Goal: Information Seeking & Learning: Understand process/instructions

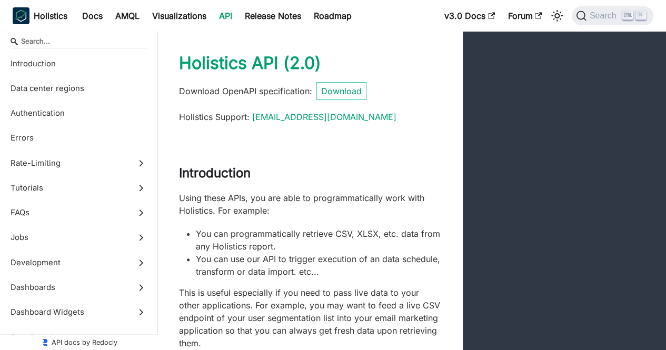
scroll to position [46, 0]
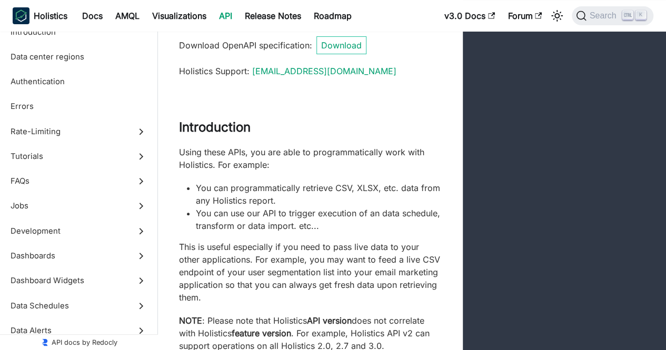
click at [291, 193] on li "You can programmatically retrieve CSV, XLSX, etc. data from any Holistics repor…" at bounding box center [319, 194] width 246 height 25
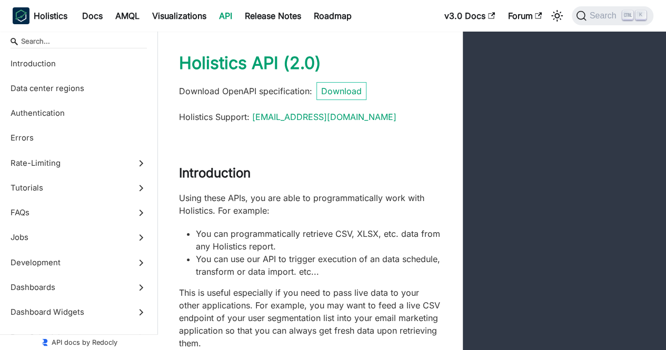
click at [291, 193] on p "Using these APIs, you are able to programmatically work with Holistics. For exa…" at bounding box center [310, 204] width 263 height 25
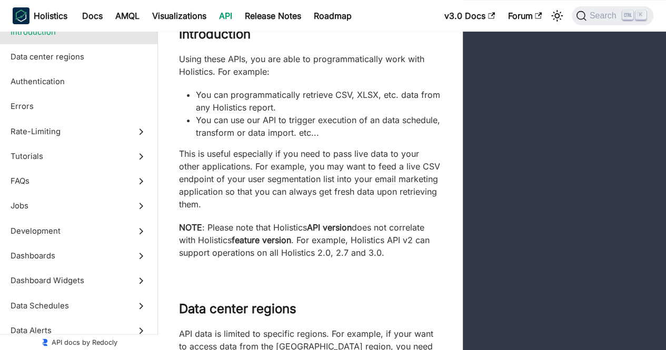
scroll to position [140, 0]
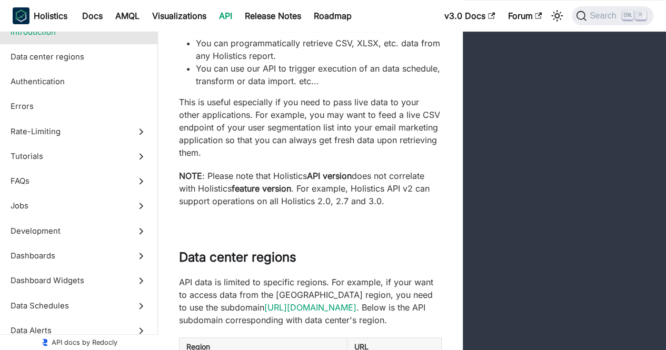
scroll to position [191, 0]
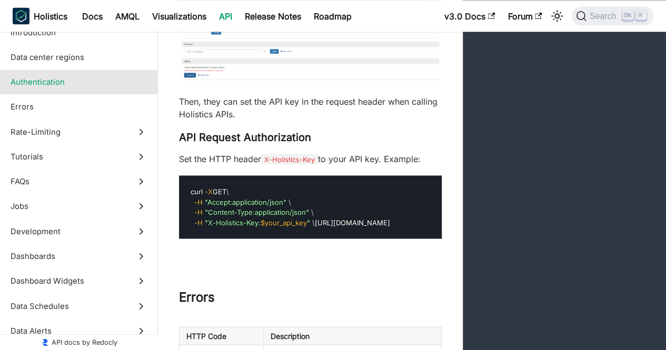
scroll to position [985, 0]
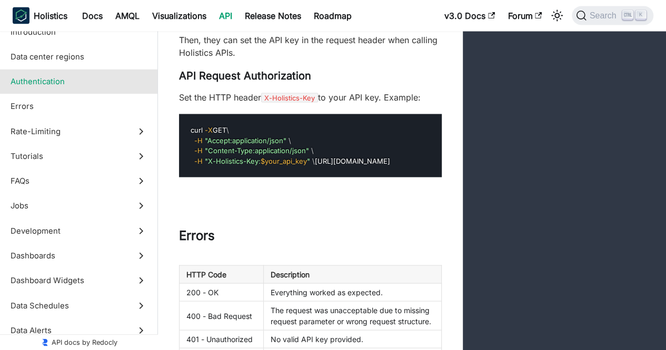
scroll to position [1045, 0]
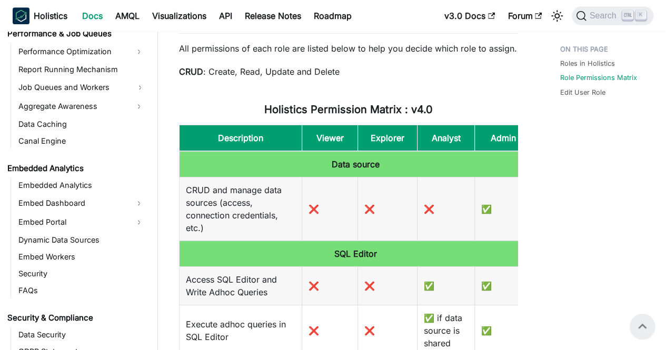
scroll to position [1101, 0]
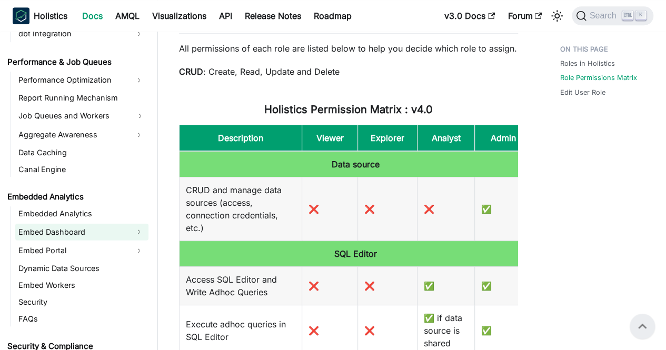
click at [71, 223] on link "Embed Dashboard" at bounding box center [72, 231] width 114 height 17
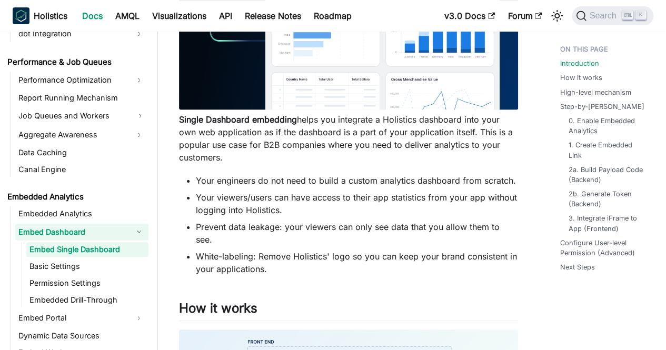
click at [245, 205] on li "Your viewers/users can have access to their app statistics from your app withou…" at bounding box center [357, 203] width 322 height 25
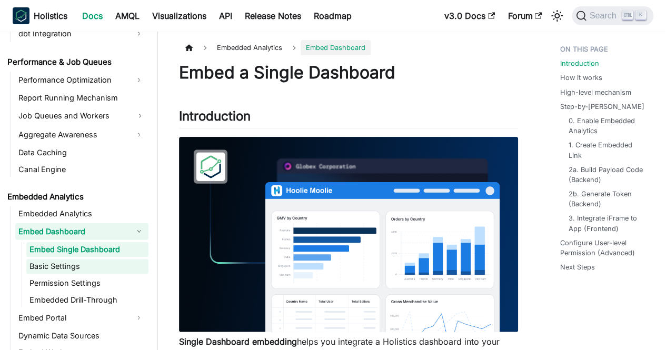
click at [65, 263] on link "Basic Settings" at bounding box center [87, 266] width 122 height 15
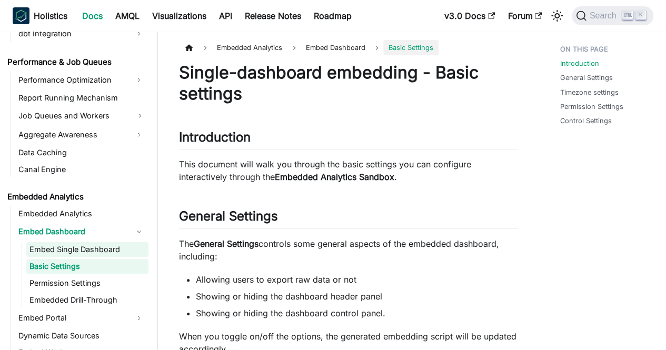
click at [69, 252] on link "Embed Single Dashboard" at bounding box center [87, 249] width 122 height 15
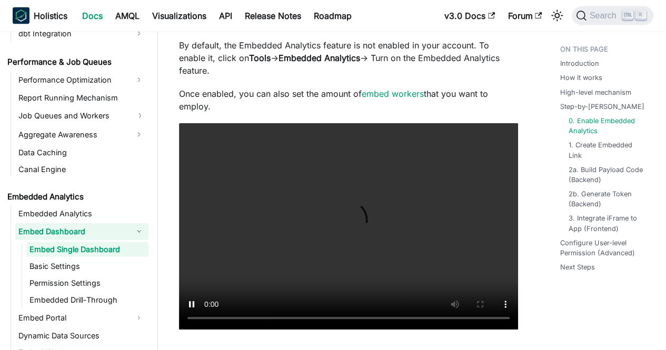
scroll to position [1196, 0]
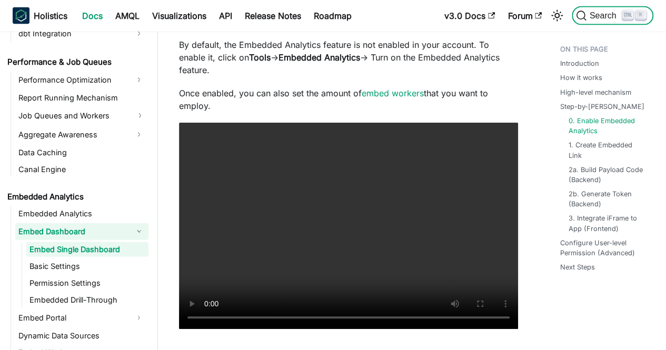
click at [592, 15] on span "Search" at bounding box center [604, 15] width 36 height 9
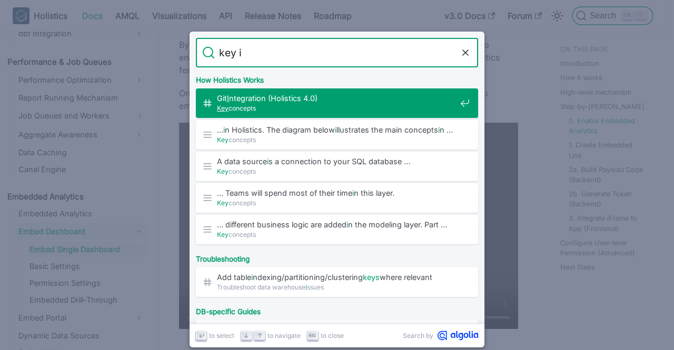
type input "key id"
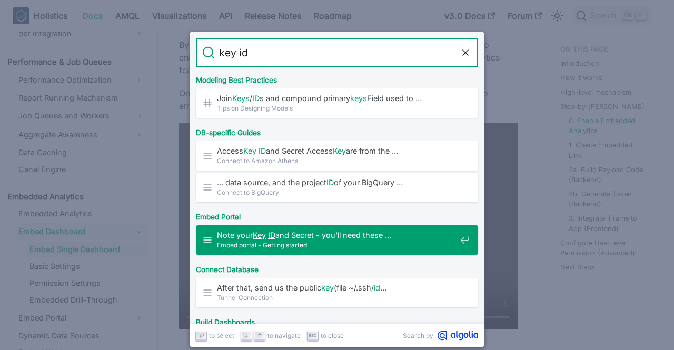
click at [307, 234] on span "Note your Key ID and Secret - you'll need these …" at bounding box center [336, 235] width 239 height 10
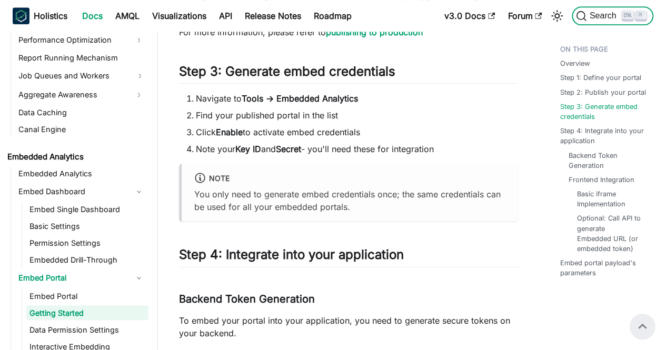
scroll to position [693, 0]
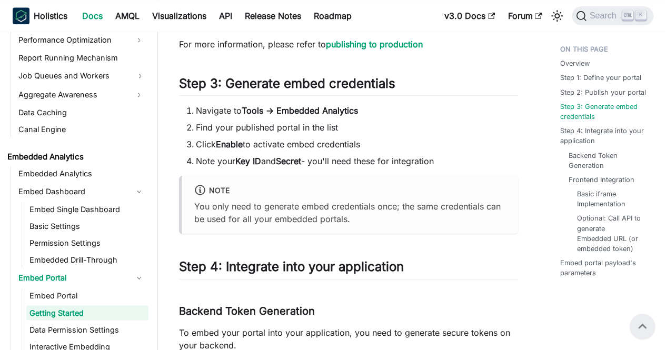
click at [398, 128] on li "Find your published portal in the list" at bounding box center [357, 127] width 322 height 13
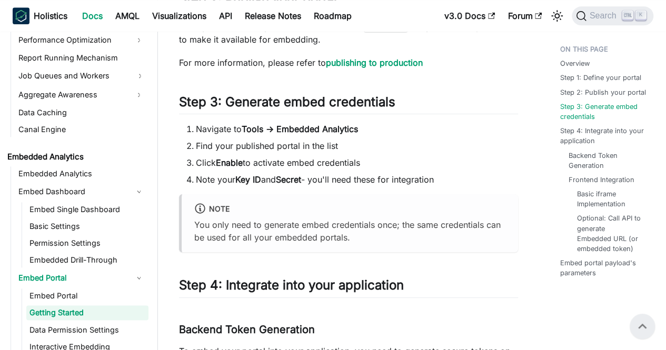
scroll to position [674, 0]
click at [467, 17] on link "v3.0 Docs" at bounding box center [469, 15] width 63 height 17
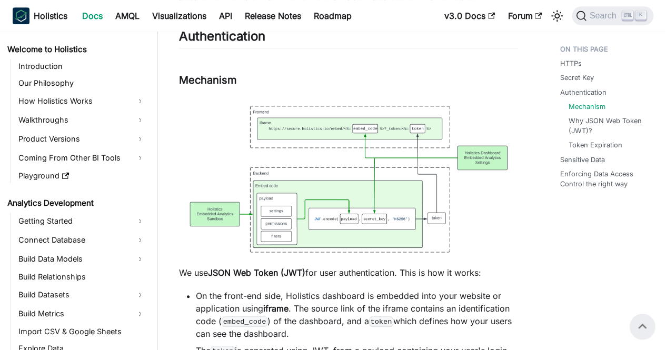
scroll to position [931, 0]
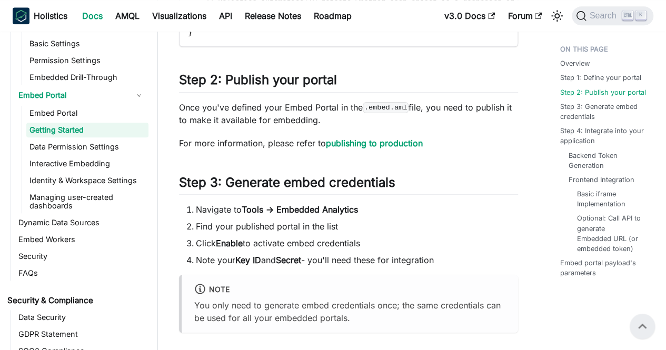
scroll to position [591, 0]
